Goal: Task Accomplishment & Management: Manage account settings

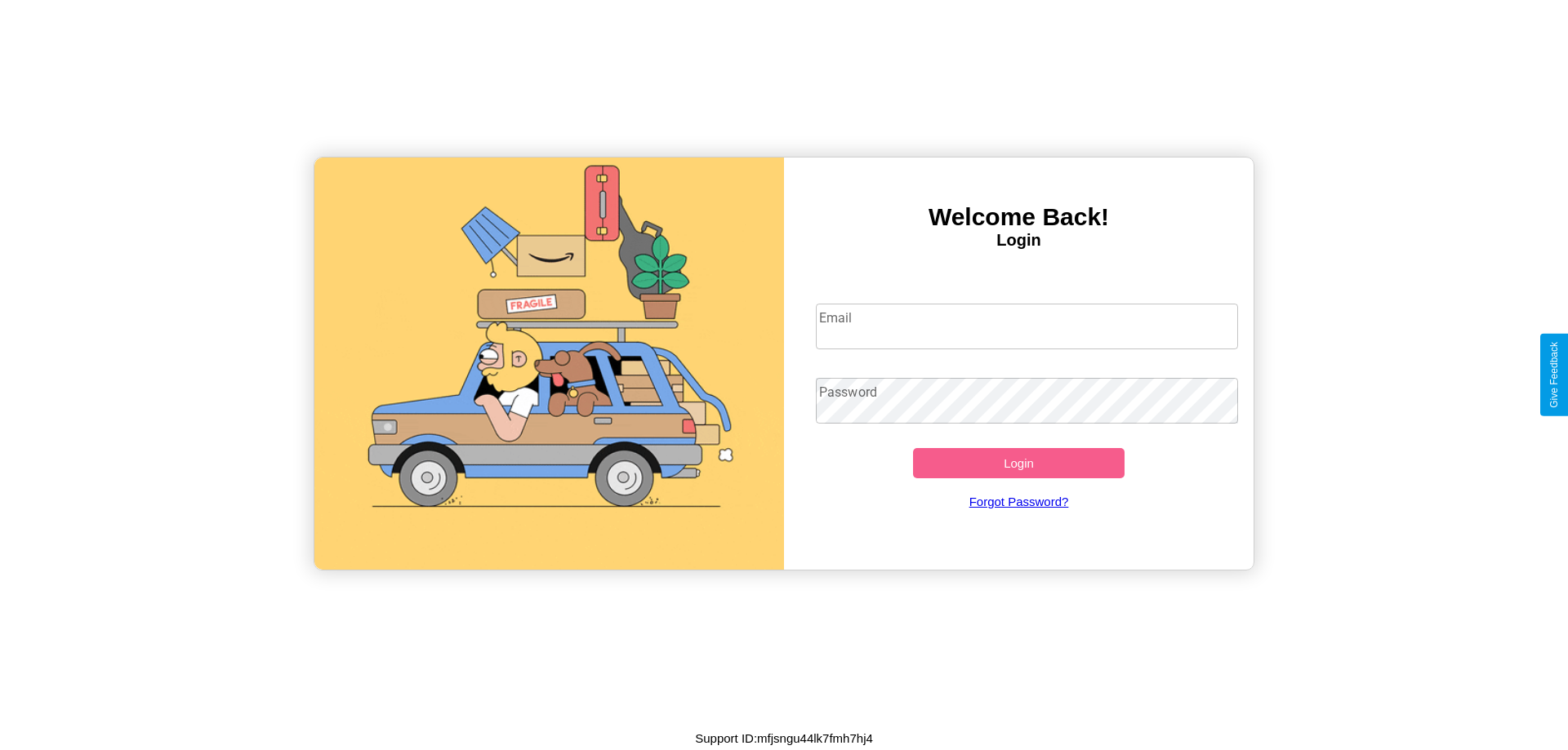
click at [1027, 326] on input "Email" at bounding box center [1027, 326] width 423 height 46
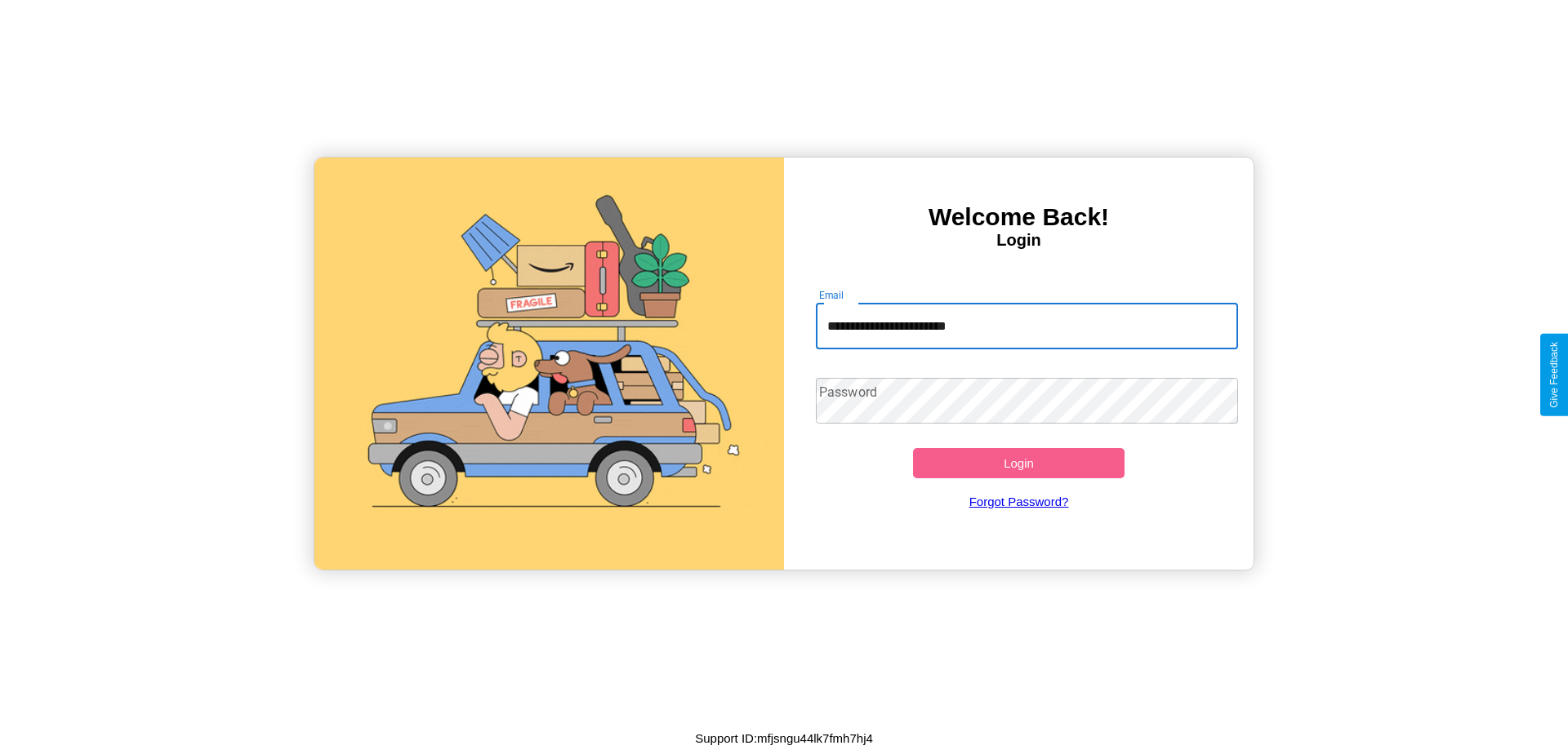
type input "**********"
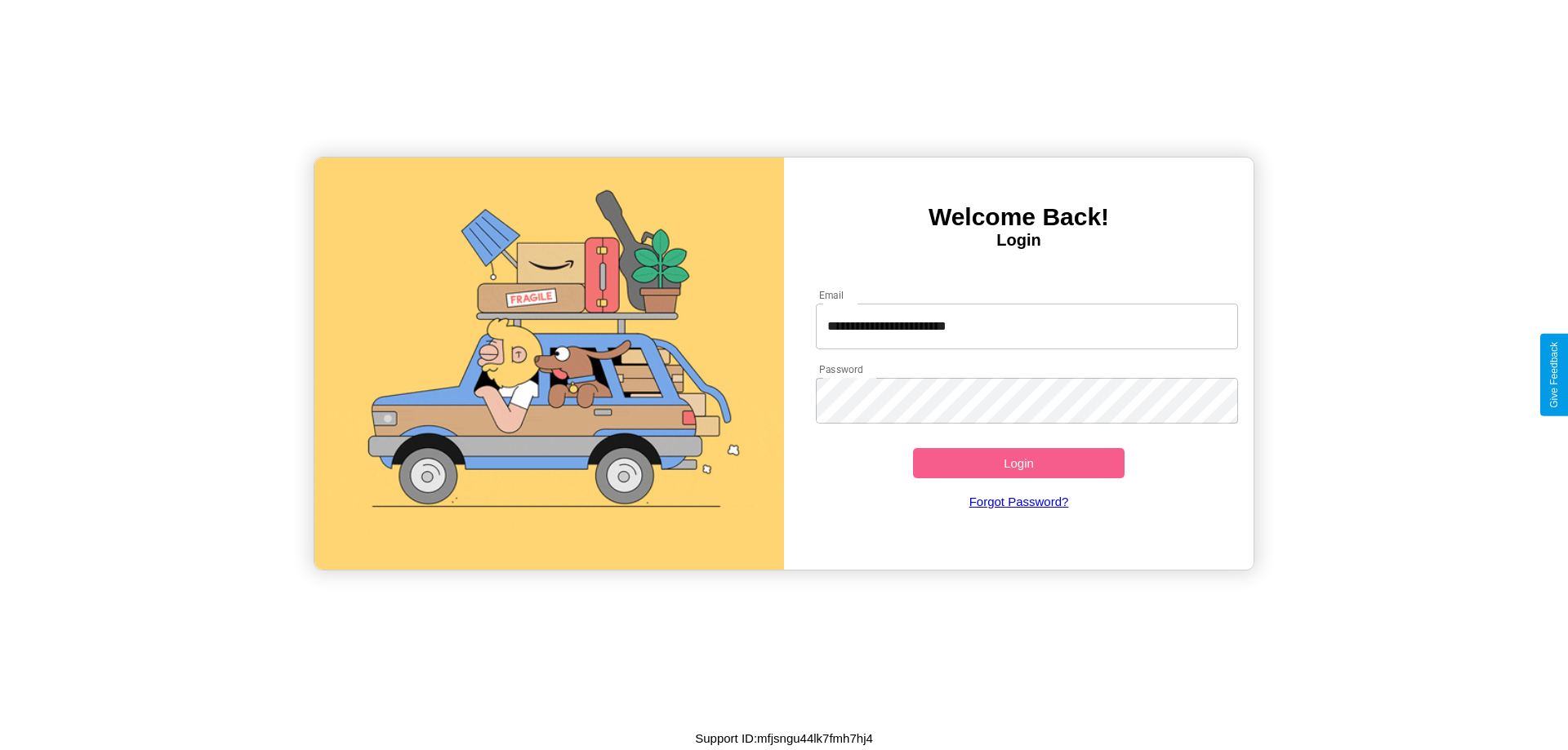
click at [1019, 463] on button "Login" at bounding box center [1019, 463] width 212 height 30
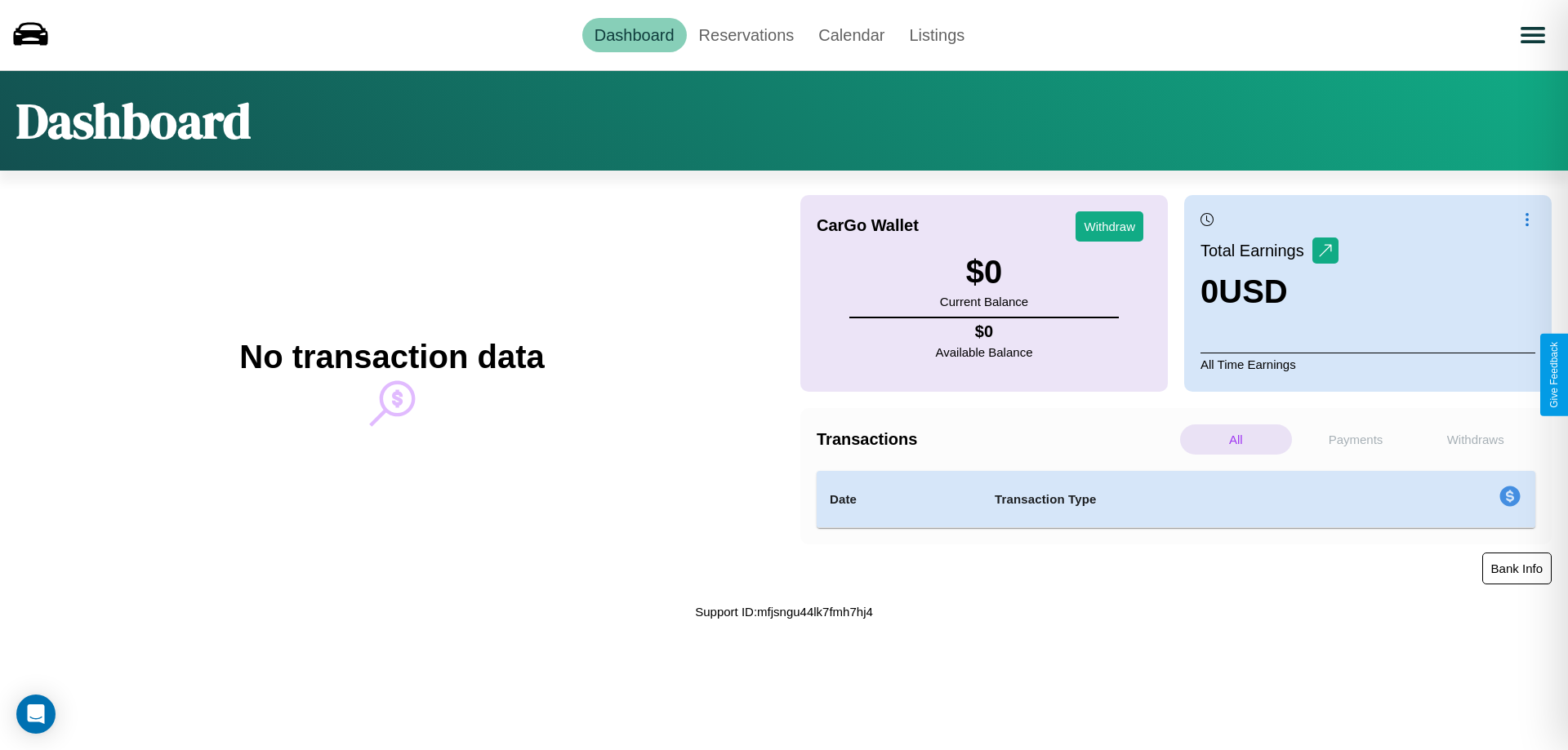
click at [1516, 568] on button "Bank Info" at bounding box center [1517, 568] width 70 height 32
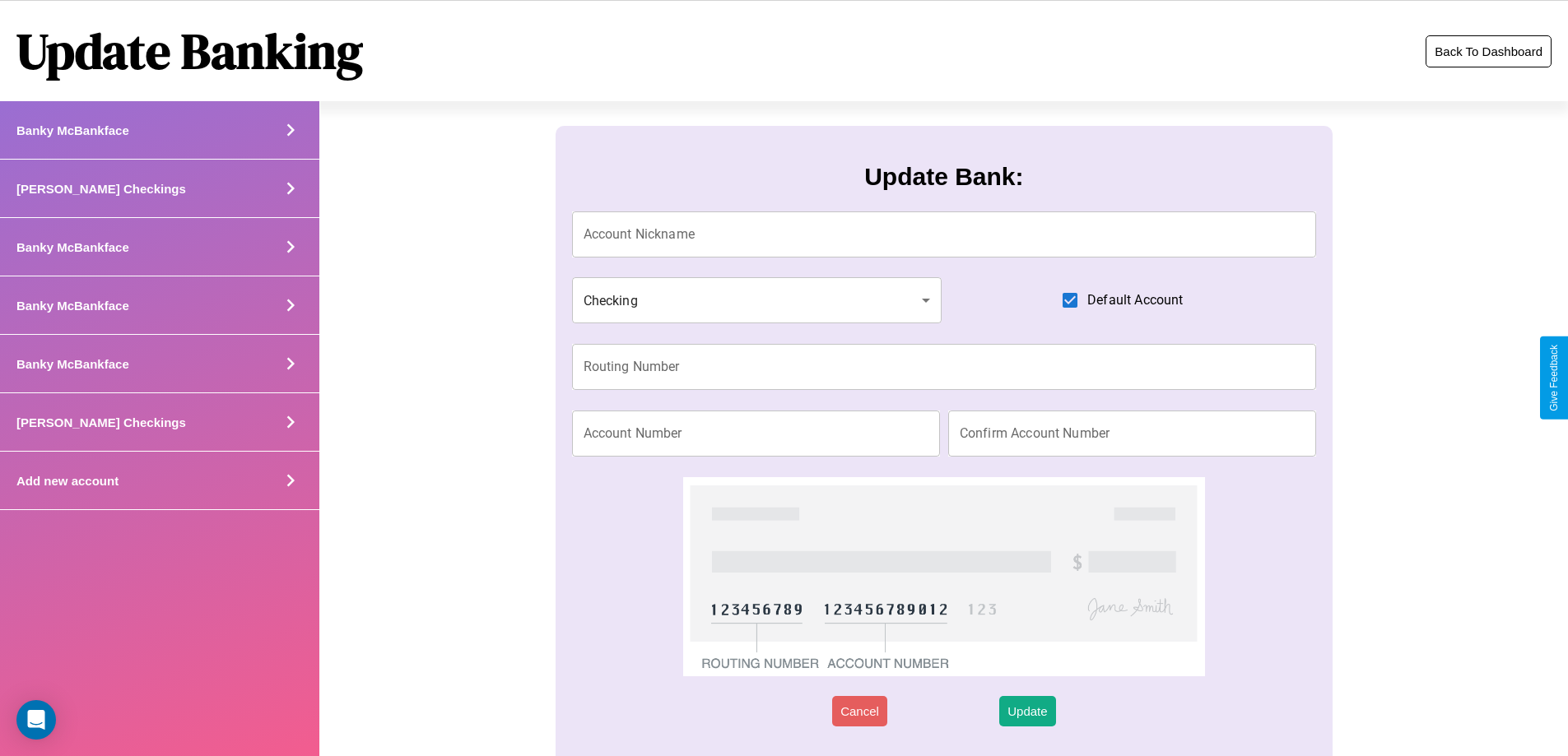
click at [1489, 51] on button "Back To Dashboard" at bounding box center [1489, 51] width 126 height 32
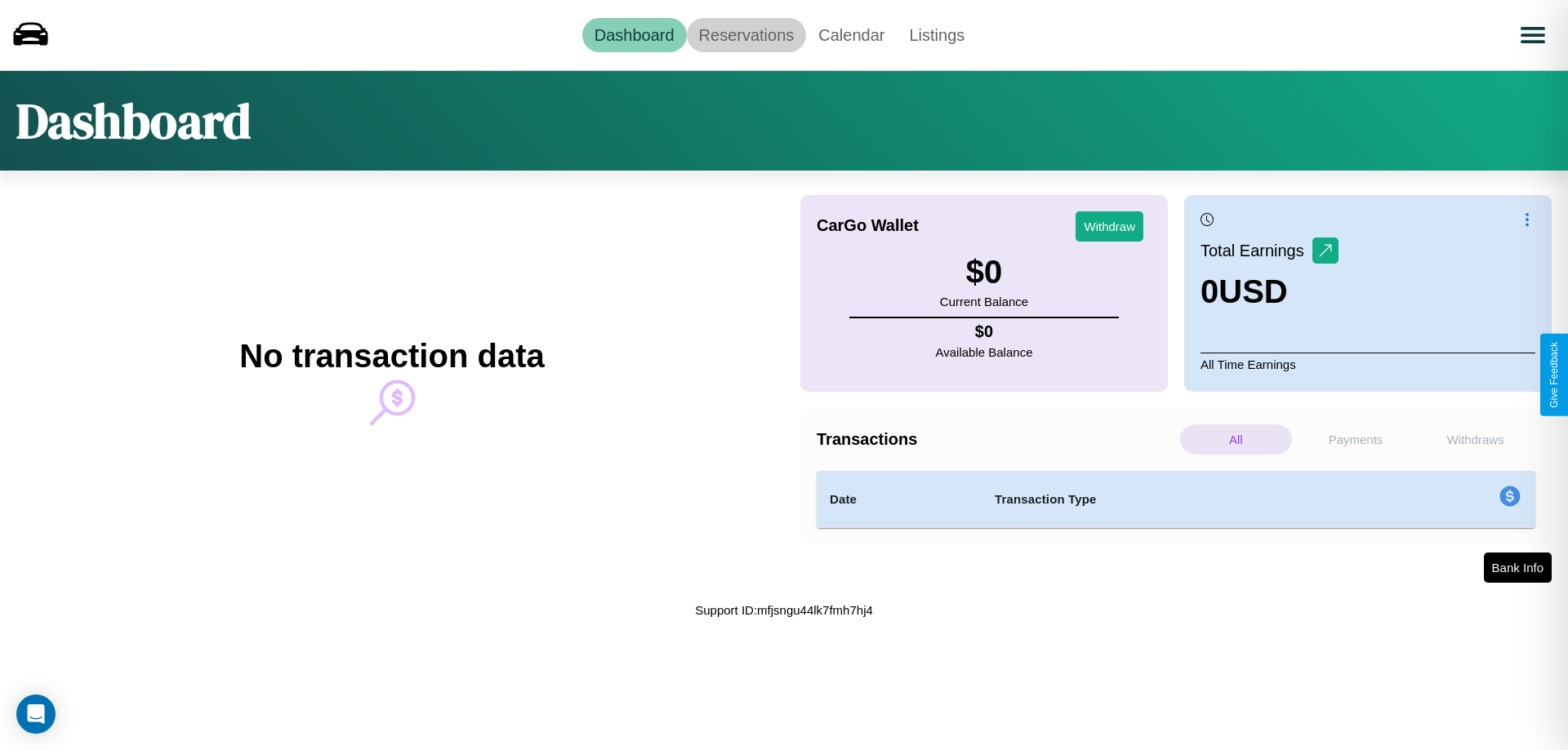
click at [746, 34] on link "Reservations" at bounding box center [746, 35] width 120 height 34
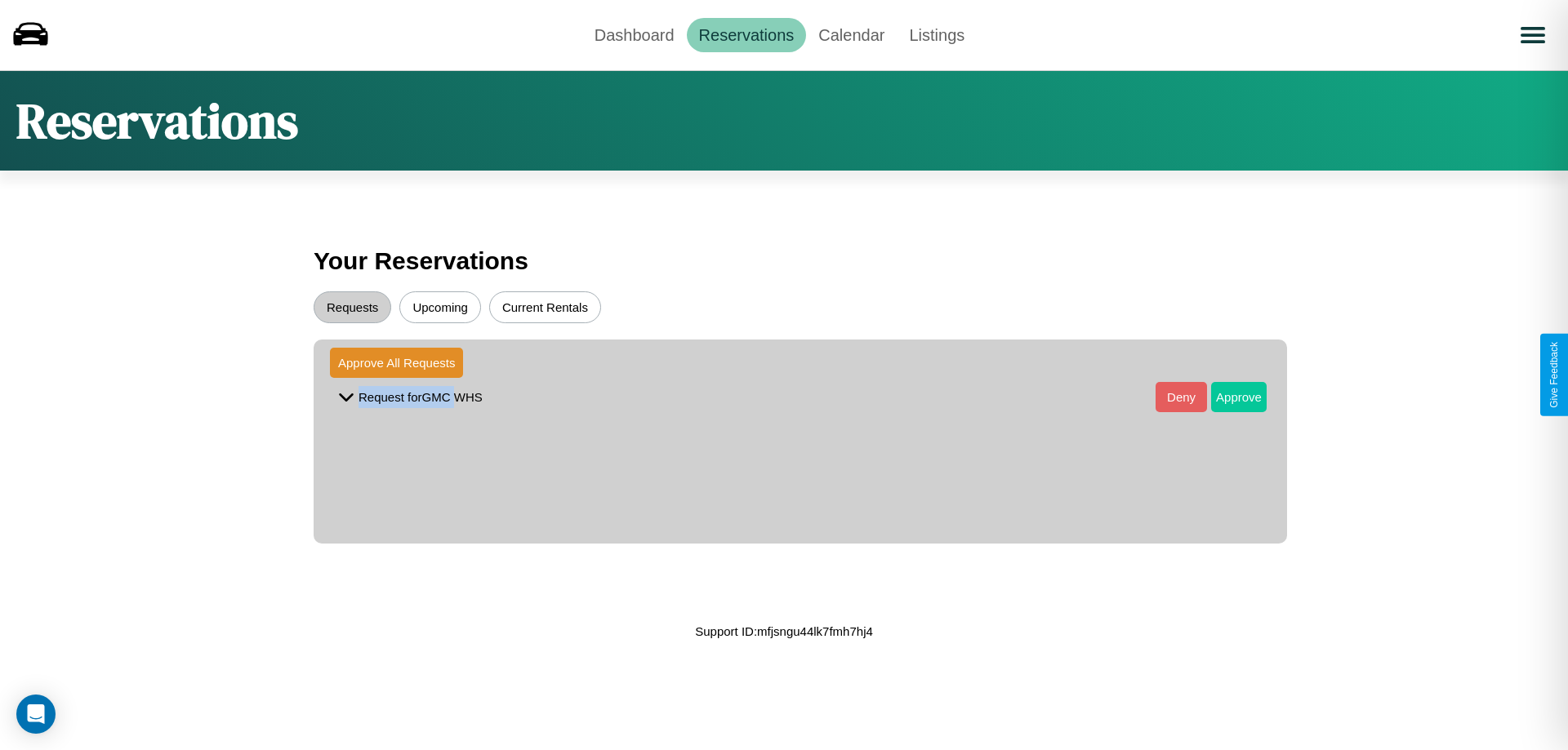
click at [1227, 397] on button "Approve" at bounding box center [1239, 397] width 56 height 30
